Goal: Task Accomplishment & Management: Manage account settings

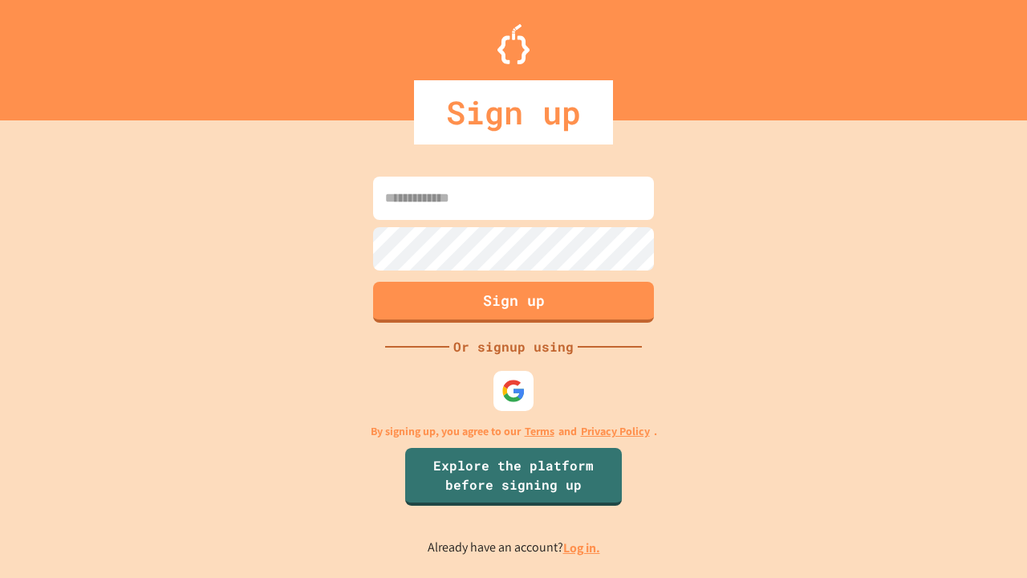
click at [583, 547] on link "Log in." at bounding box center [581, 547] width 37 height 17
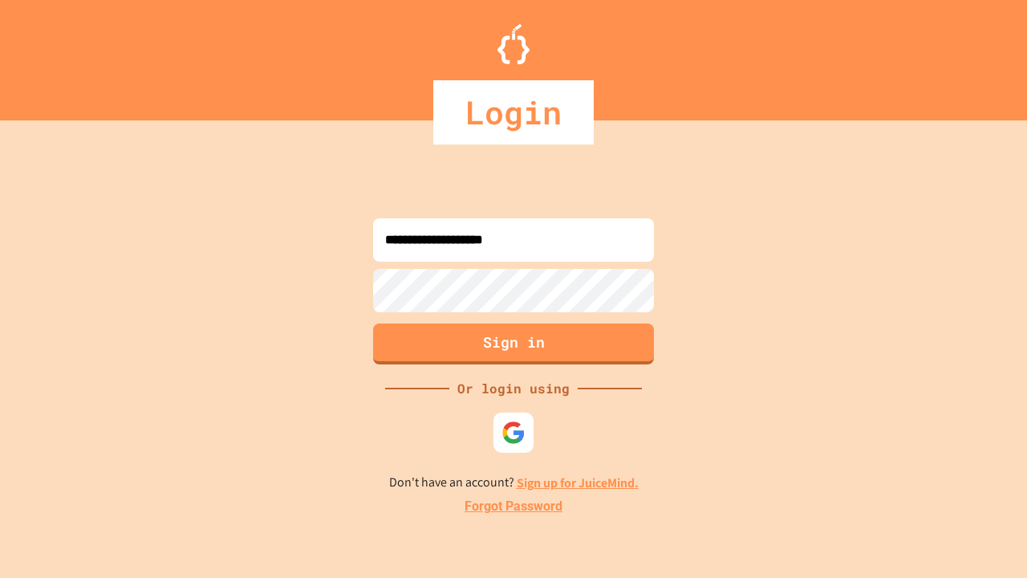
type input "**********"
